Goal: Task Accomplishment & Management: Manage account settings

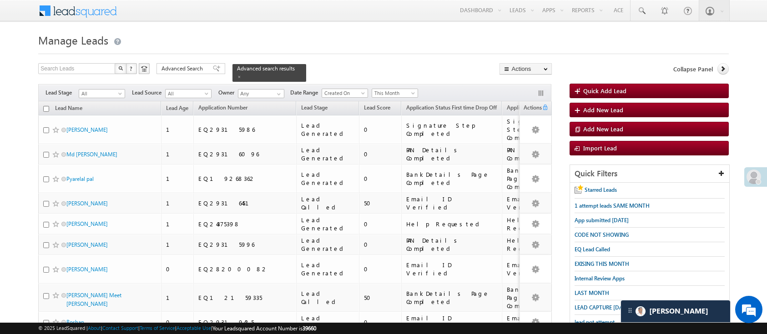
click at [0, 0] on link "Reports Home" at bounding box center [0, 0] width 0 height 0
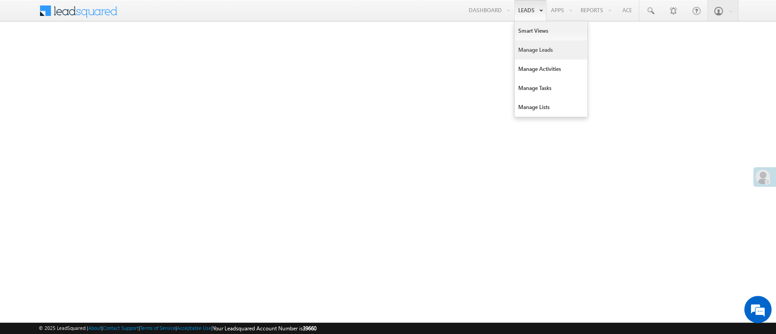
click at [526, 43] on link "Manage Leads" at bounding box center [551, 49] width 73 height 19
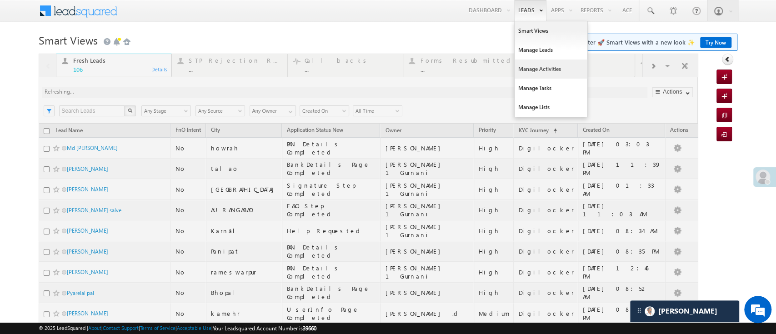
drag, startPoint x: 0, startPoint y: 0, endPoint x: 535, endPoint y: 66, distance: 539.4
click at [535, 66] on link "Manage Activities" at bounding box center [551, 69] width 73 height 19
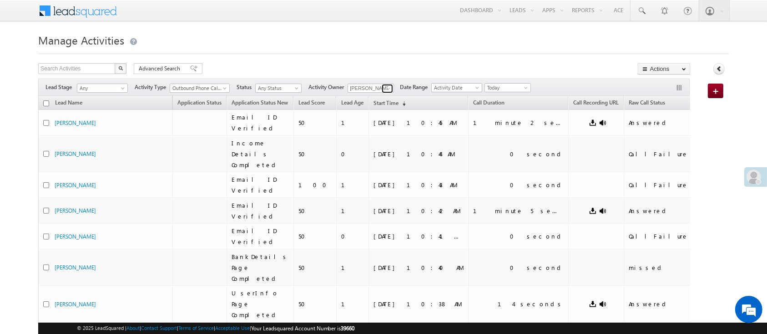
click at [390, 86] on span at bounding box center [388, 88] width 7 height 7
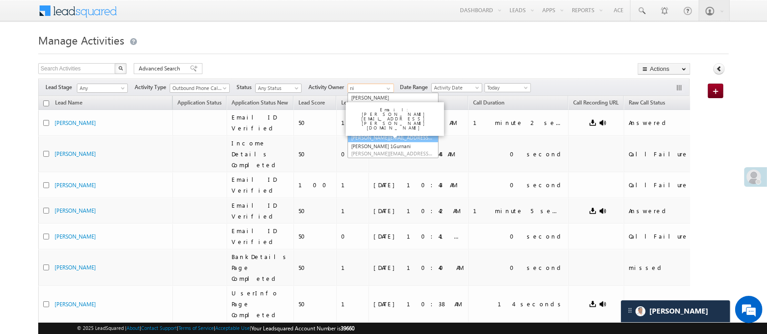
click at [389, 126] on link "NIRAj SURYAWANSHI NIRAJ.SURYAWANSHI@angelbroking.com" at bounding box center [392, 133] width 91 height 17
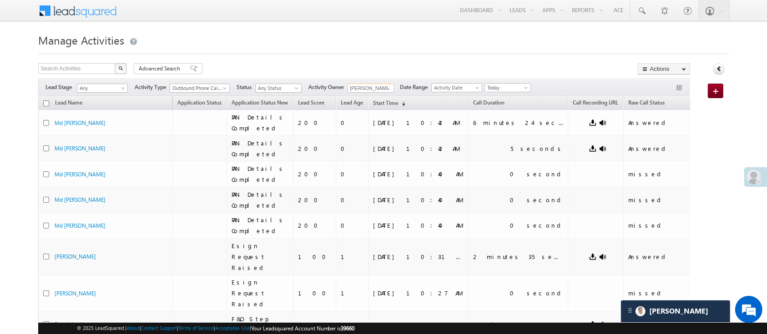
type input "[PERSON_NAME]"
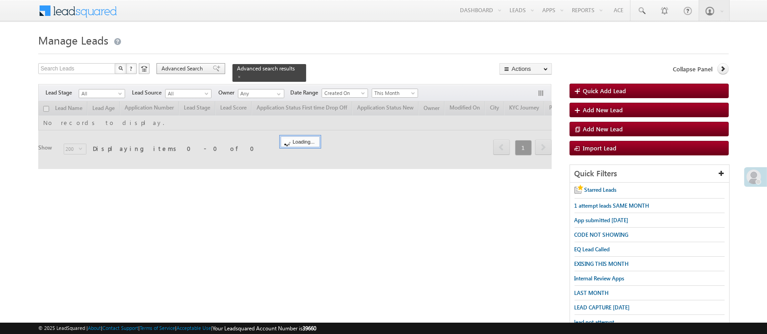
click at [184, 66] on span "Advanced Search" at bounding box center [183, 69] width 44 height 8
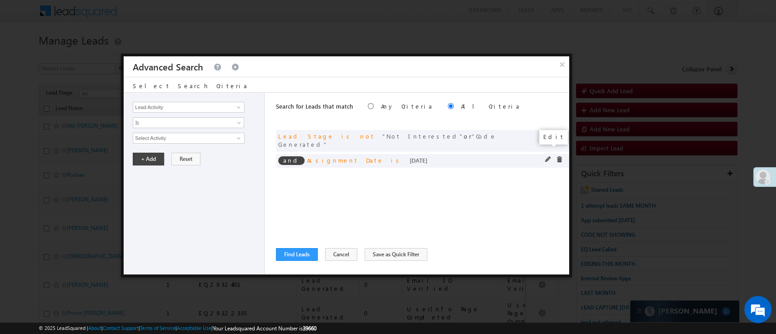
click at [548, 156] on span at bounding box center [548, 159] width 6 height 6
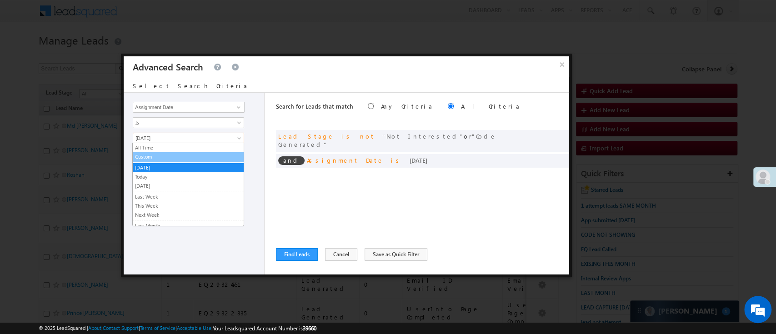
click at [201, 156] on link "Custom" at bounding box center [188, 157] width 111 height 8
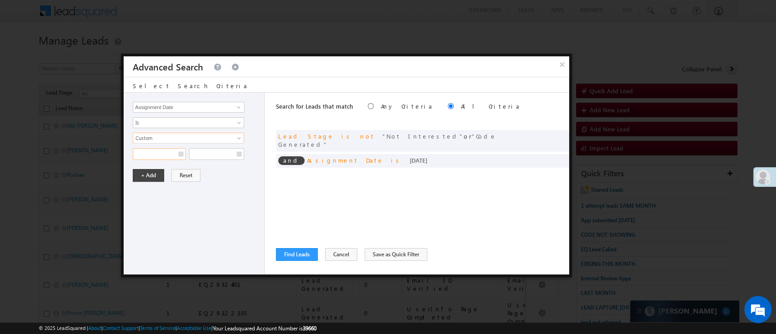
click at [164, 155] on input "text" at bounding box center [159, 154] width 53 height 12
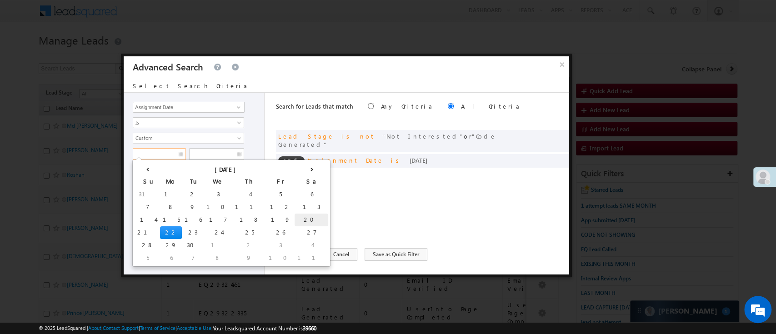
click at [295, 218] on td "20" at bounding box center [312, 220] width 34 height 13
type input "09/20/25"
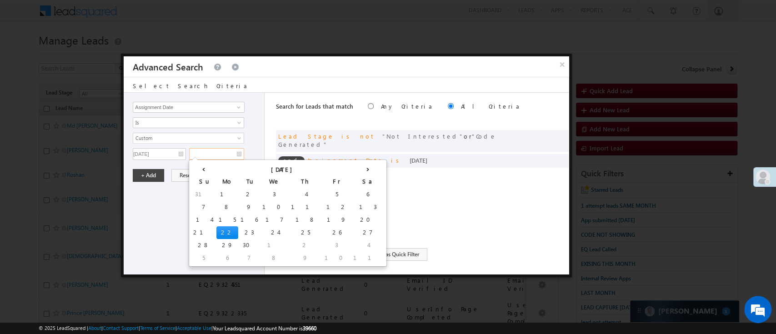
click at [209, 155] on input "text" at bounding box center [216, 154] width 55 height 12
click at [197, 228] on td "21" at bounding box center [203, 232] width 25 height 13
type input "09/21/25"
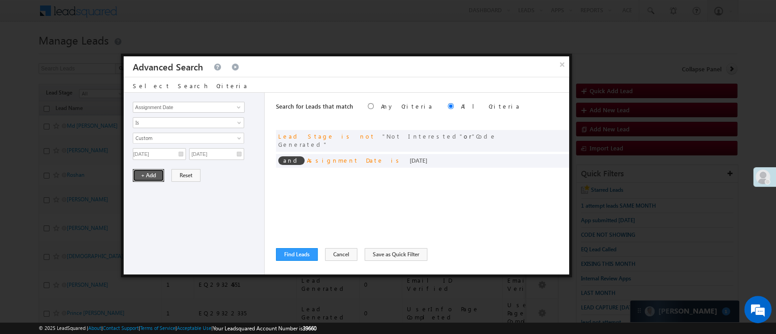
click at [156, 172] on button "+ Add" at bounding box center [148, 175] width 31 height 13
click at [293, 253] on button "Find Leads" at bounding box center [297, 254] width 42 height 13
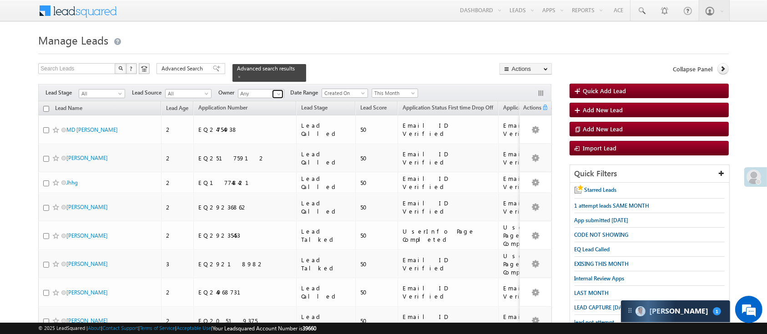
click at [278, 91] on span at bounding box center [278, 94] width 7 height 7
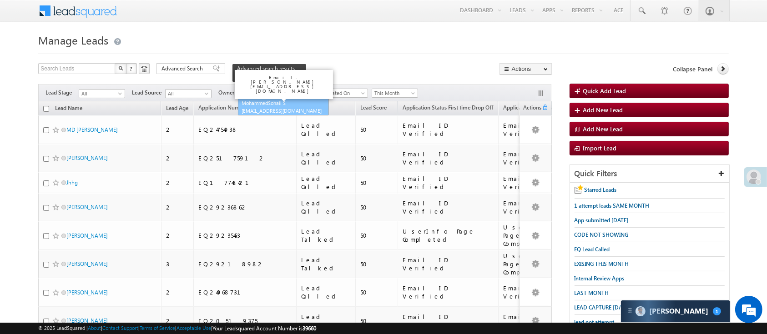
click at [271, 107] on span "MohammedSohail.S@angelbroking.com" at bounding box center [282, 110] width 82 height 7
type input "MohammedSohail S"
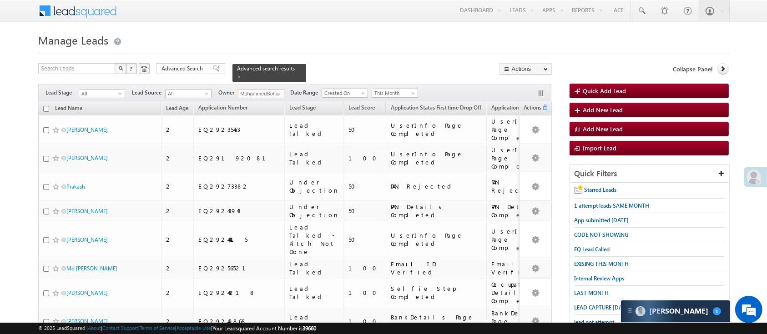
click at [47, 106] on input "checkbox" at bounding box center [46, 109] width 6 height 6
checkbox input "true"
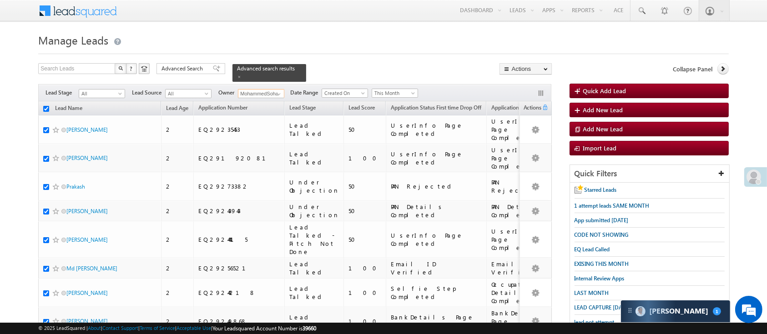
checkbox input "true"
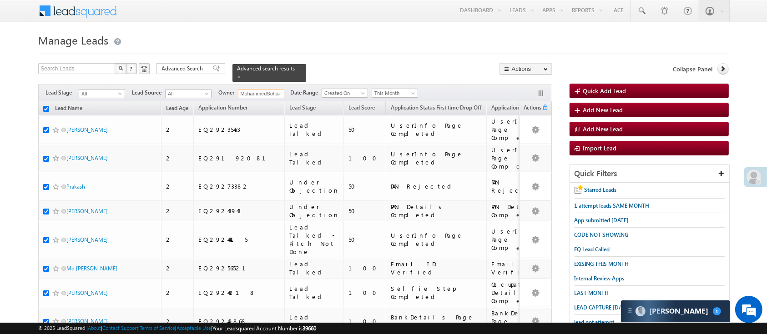
checkbox input "true"
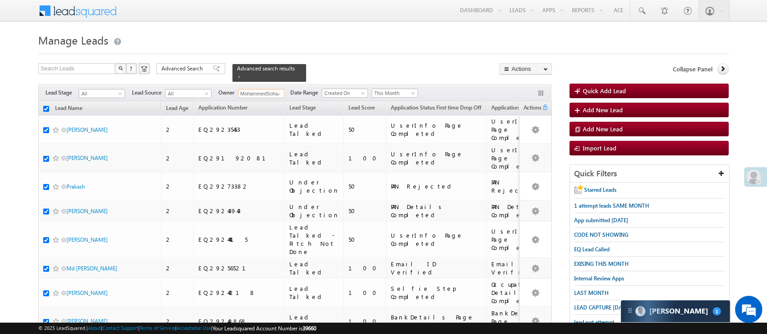
checkbox input "true"
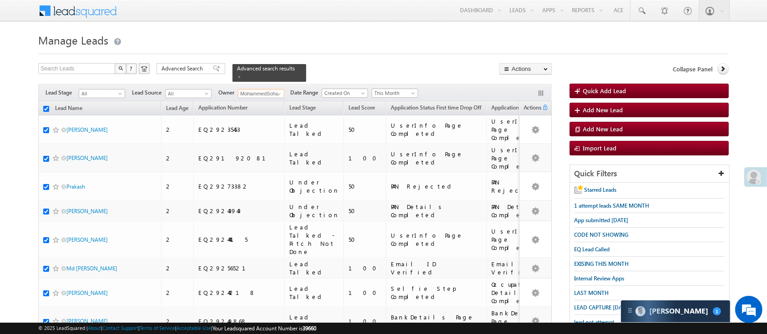
checkbox input "true"
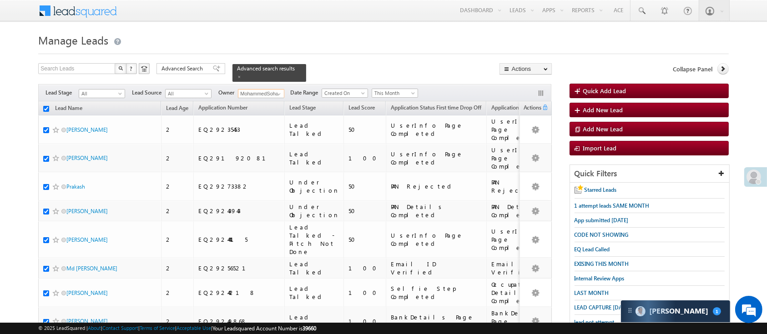
checkbox input "true"
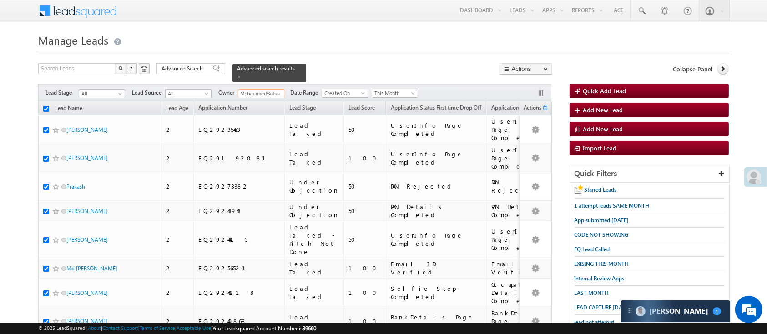
checkbox input "true"
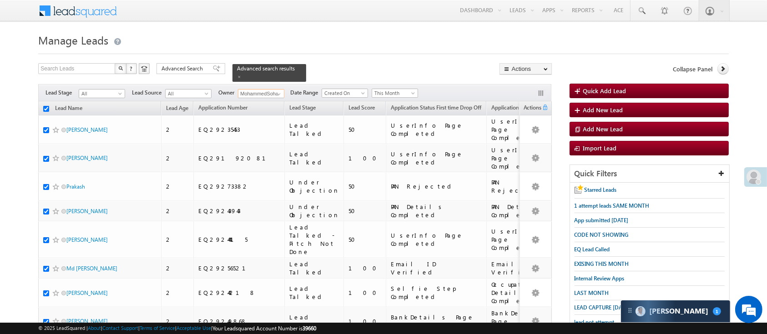
checkbox input "true"
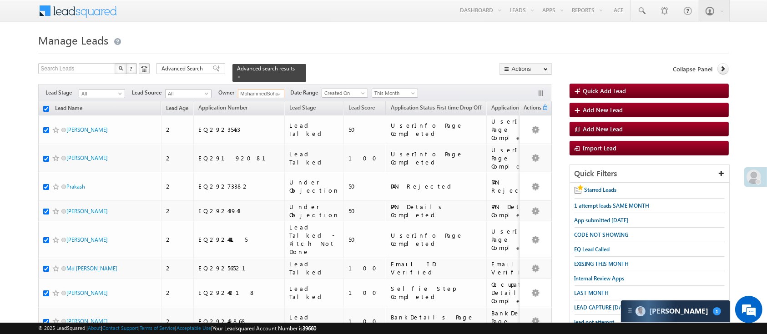
checkbox input "true"
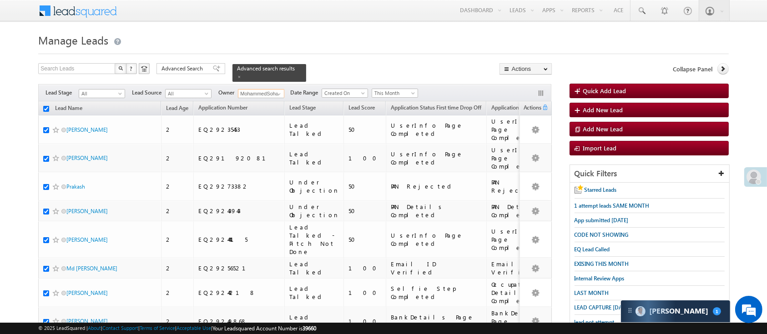
checkbox input "true"
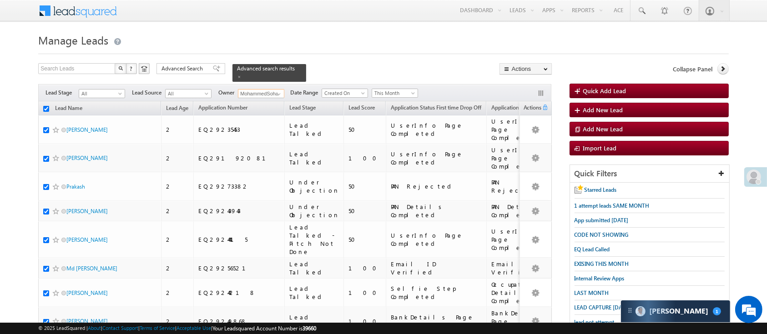
checkbox input "true"
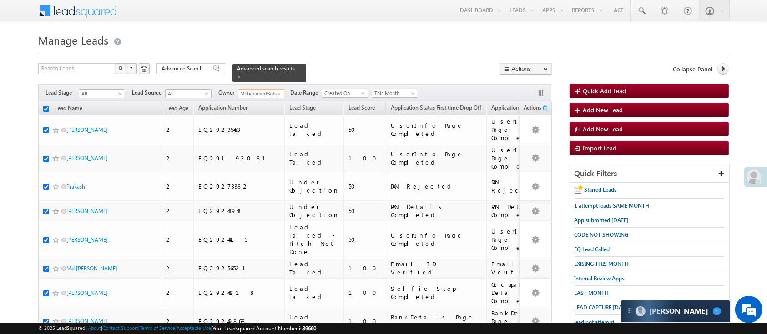
checkbox input "true"
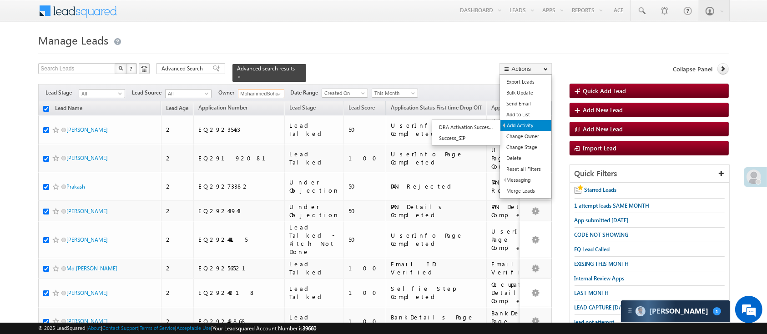
type input "MohammedSohail S"
click at [530, 125] on link "Add Activity" at bounding box center [525, 125] width 51 height 11
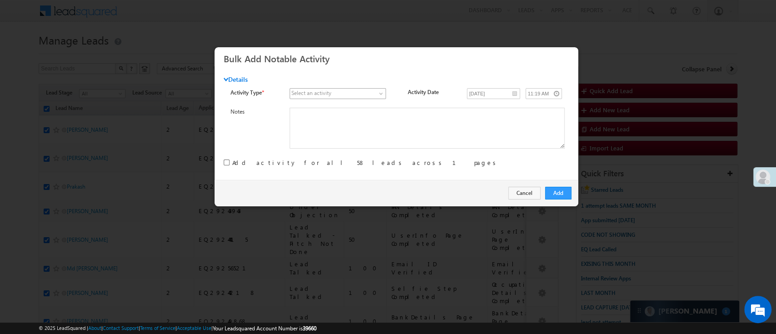
click at [375, 94] on link at bounding box center [338, 93] width 96 height 11
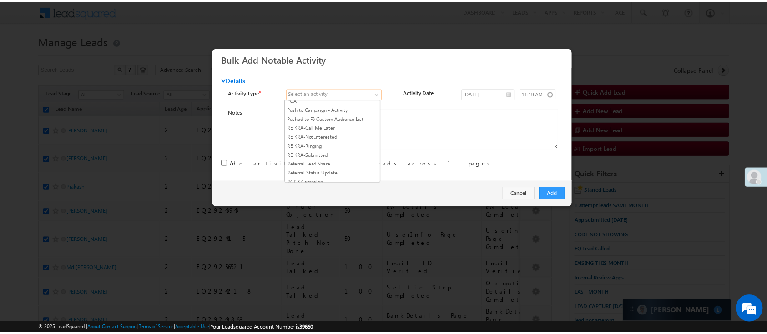
scroll to position [1165, 0]
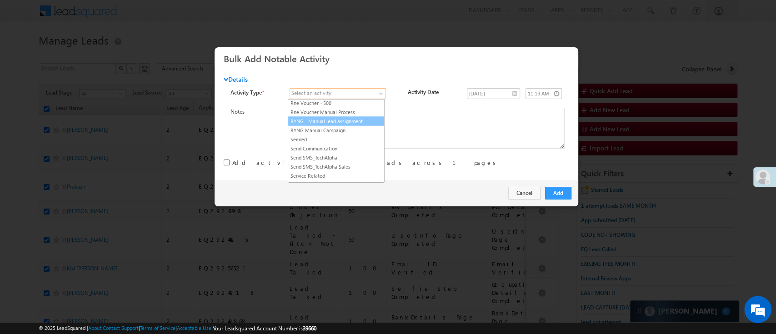
click at [357, 125] on link "RYNG - Manual lead assignment" at bounding box center [336, 121] width 96 height 8
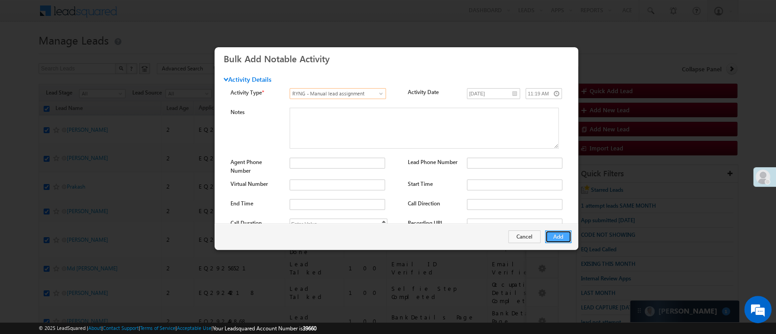
click at [552, 236] on button "Add" at bounding box center [558, 237] width 26 height 13
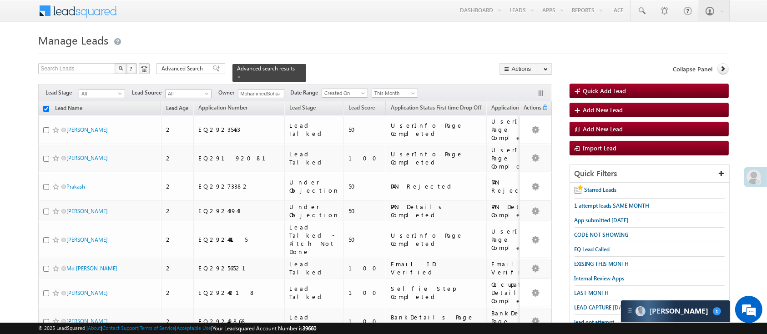
checkbox input "false"
click at [681, 317] on div "Carter 1" at bounding box center [675, 312] width 109 height 22
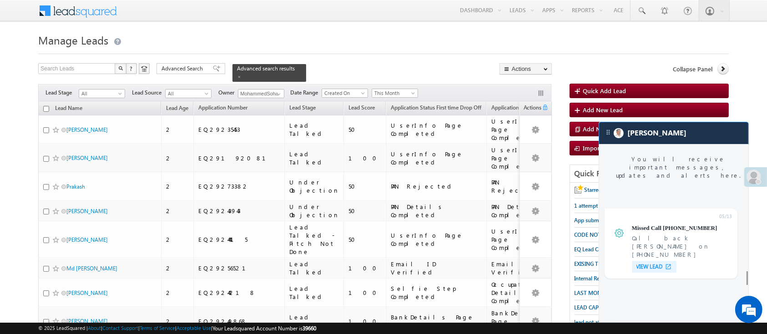
scroll to position [3880, 0]
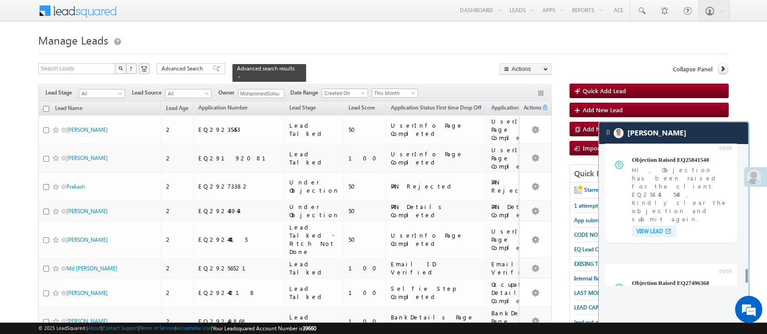
scroll to position [3782, 0]
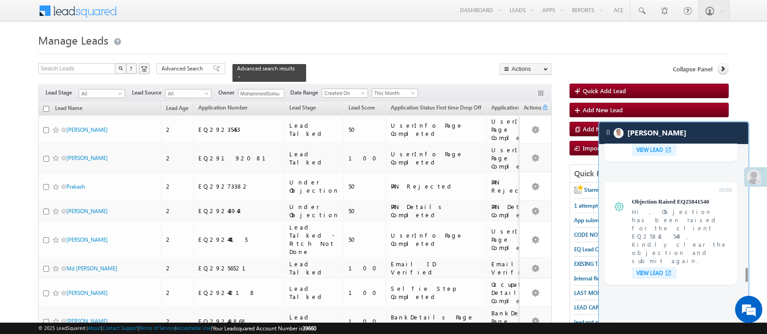
click at [745, 274] on div at bounding box center [746, 275] width 2 height 14
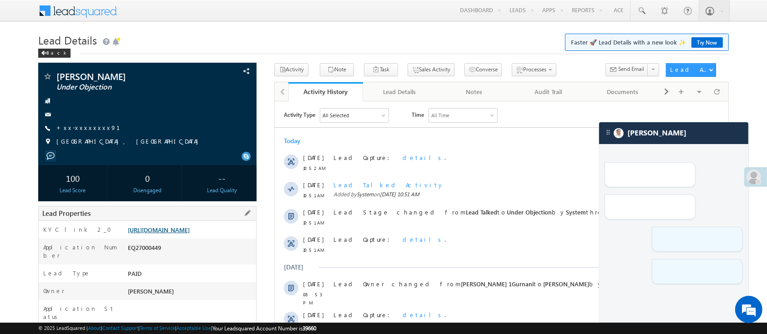
click at [190, 231] on link "[URL][DOMAIN_NAME]" at bounding box center [159, 230] width 62 height 8
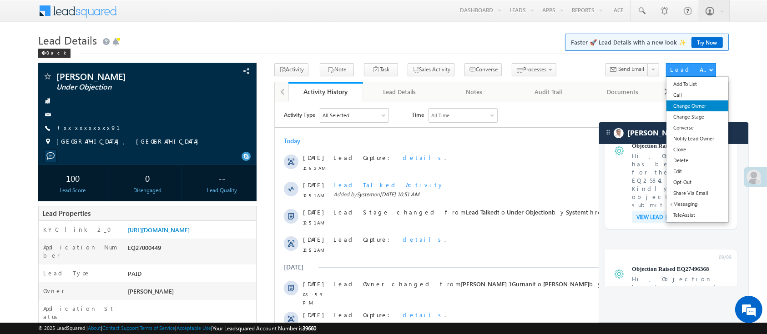
click at [695, 106] on link "Change Owner" at bounding box center [697, 106] width 62 height 11
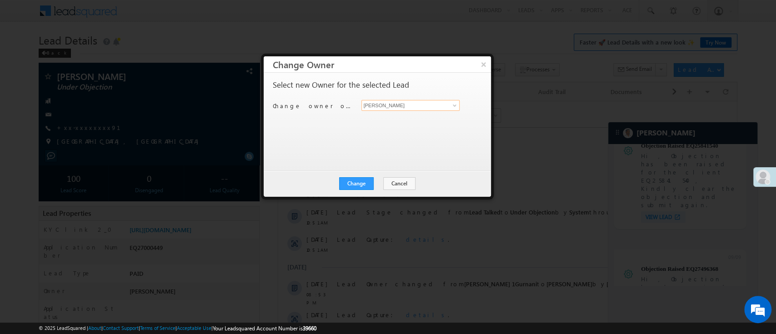
click at [400, 103] on input "[PERSON_NAME]" at bounding box center [411, 105] width 99 height 11
click at [399, 113] on link "Hemant Nandwana Hemant.Nandwana@angelbroking.com" at bounding box center [411, 119] width 99 height 17
type input "Hemant Nandwana"
click at [364, 179] on button "Change" at bounding box center [356, 183] width 35 height 13
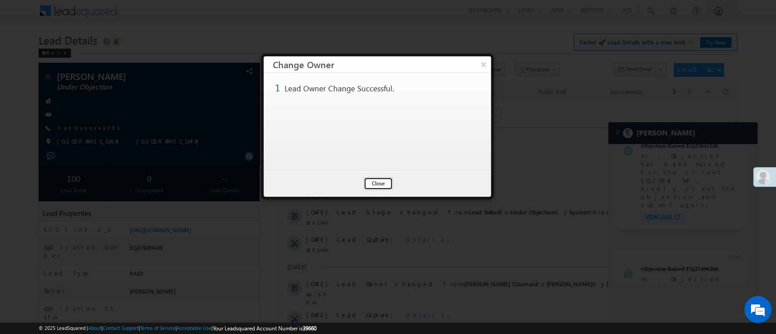
click at [375, 179] on button "Close" at bounding box center [378, 183] width 29 height 13
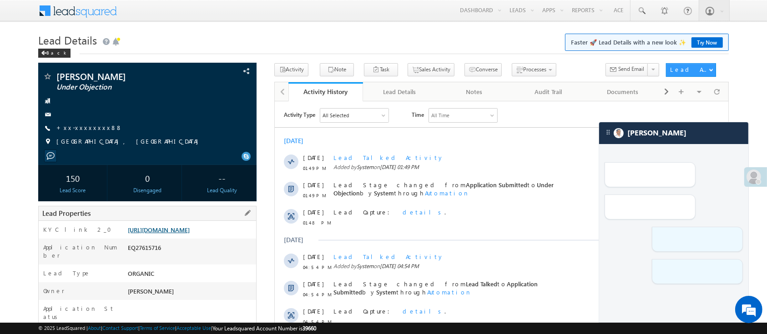
click at [161, 234] on link "https://angelbroking1-pk3em7sa.customui-test.leadsquared.com?leadId=8ac21714-d0…" at bounding box center [159, 230] width 62 height 8
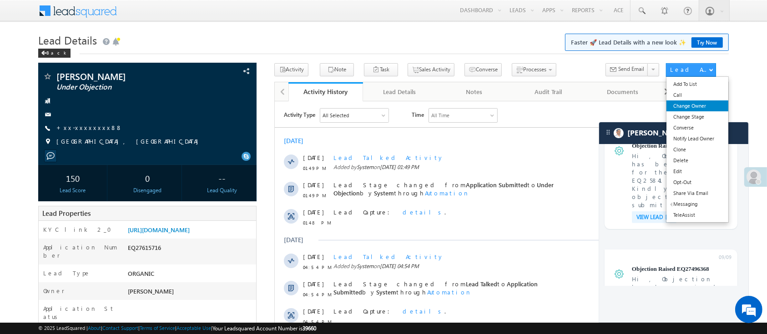
click at [699, 104] on link "Change Owner" at bounding box center [697, 106] width 62 height 11
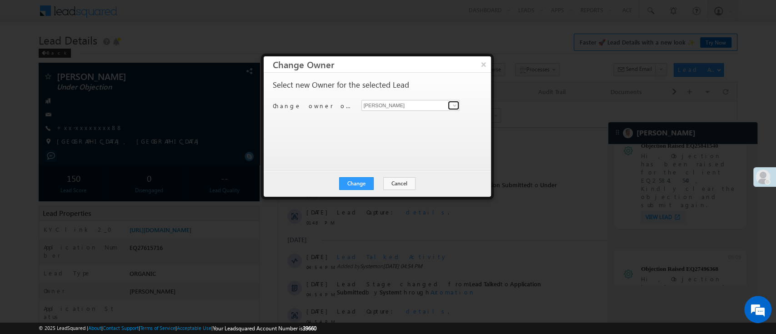
click at [454, 103] on span at bounding box center [454, 105] width 7 height 7
click at [422, 118] on link "Himanshu Sharma HIMANSHU.SHARMA@ANGELBROKING.COM" at bounding box center [411, 119] width 99 height 17
type input "Himanshu Sharma"
click at [365, 181] on button "Change" at bounding box center [356, 183] width 35 height 13
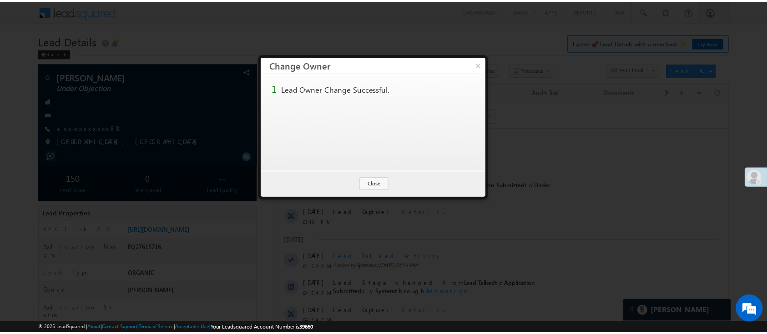
scroll to position [3882, 0]
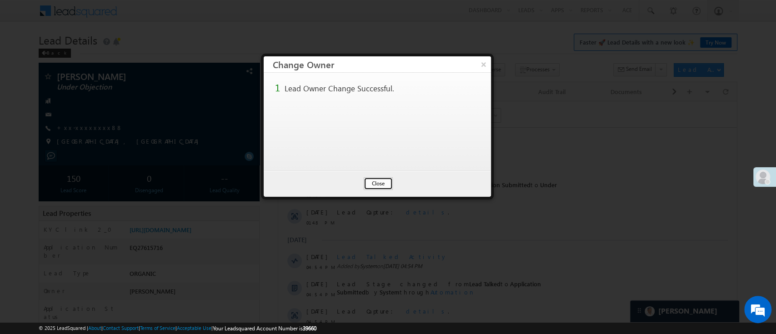
click at [380, 182] on button "Close" at bounding box center [378, 183] width 29 height 13
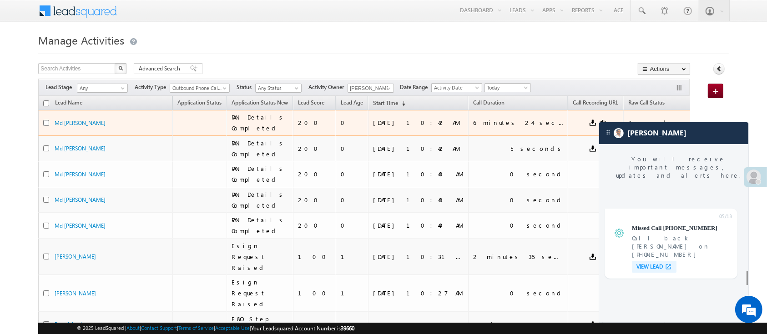
scroll to position [3880, 0]
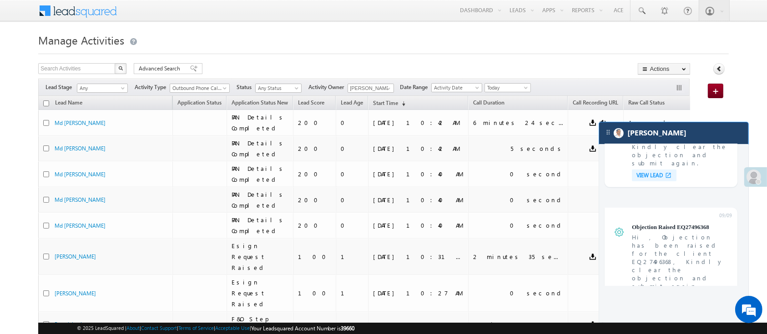
click at [695, 138] on div "[PERSON_NAME]" at bounding box center [673, 133] width 149 height 22
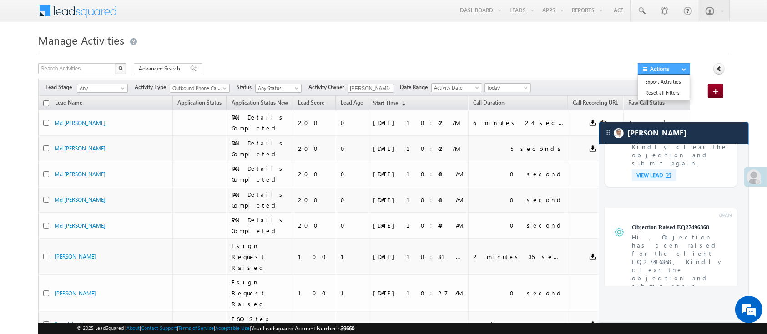
scroll to position [3923, 0]
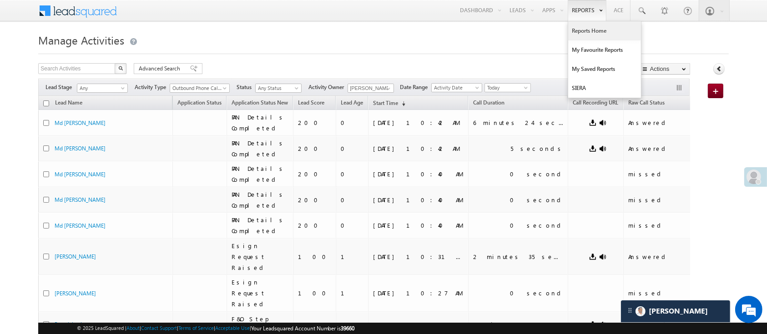
click at [588, 33] on link "Reports Home" at bounding box center [604, 30] width 73 height 19
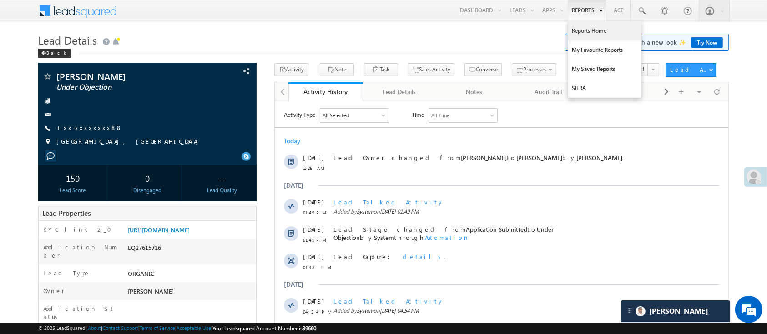
click at [583, 24] on link "Reports Home" at bounding box center [604, 30] width 73 height 19
